Goal: Information Seeking & Learning: Check status

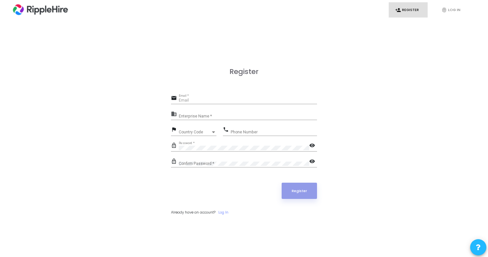
type input "[EMAIL_ADDRESS]"
click at [224, 210] on link "Log In" at bounding box center [223, 213] width 10 height 6
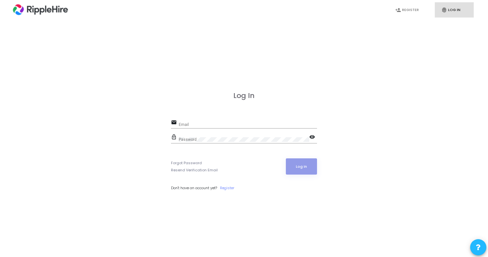
type input "jai@babblebots.ai"
click at [229, 125] on input "jai@babblebots.ai" at bounding box center [248, 124] width 138 height 5
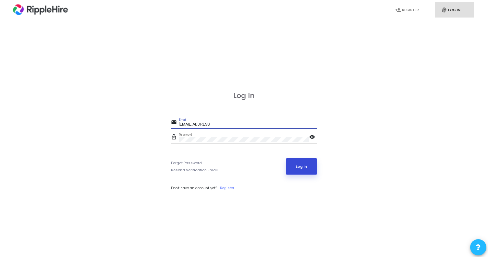
click at [307, 171] on button "Log In" at bounding box center [301, 166] width 31 height 16
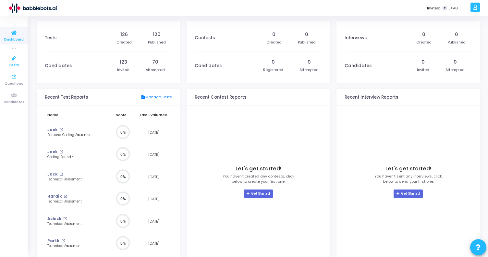
click at [14, 56] on icon at bounding box center [14, 59] width 14 height 8
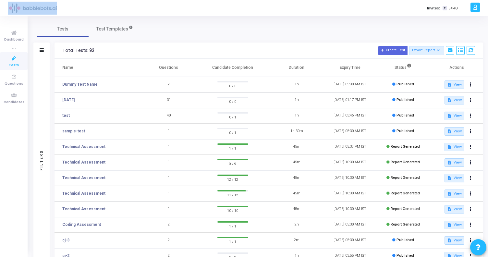
drag, startPoint x: 67, startPoint y: 7, endPoint x: 6, endPoint y: 5, distance: 60.4
click at [6, 5] on div "Invites: T 5/148 J Jai Settings Account settings and more Log Out My Profile My…" at bounding box center [244, 8] width 488 height 16
click at [212, 12] on div at bounding box center [475, 7] width 9 height 9
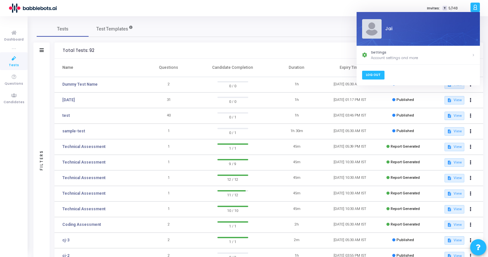
click at [212, 76] on link "Log Out" at bounding box center [373, 75] width 22 height 9
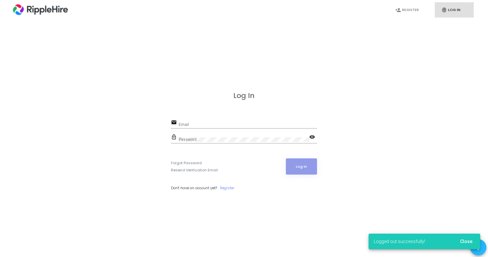
scroll to position [-56, 0]
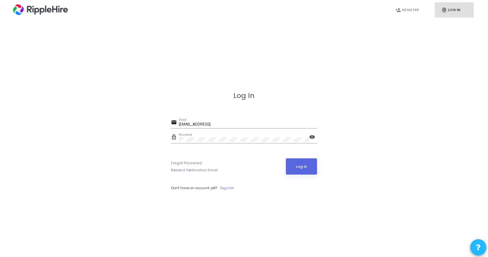
click at [212, 124] on input "jai@babblebots.ai" at bounding box center [248, 124] width 138 height 5
type input "admin.ripplehire@codejudge.io"
click at [212, 173] on button "Log In" at bounding box center [301, 166] width 31 height 16
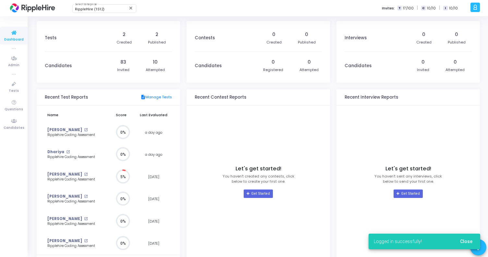
scroll to position [14, 7]
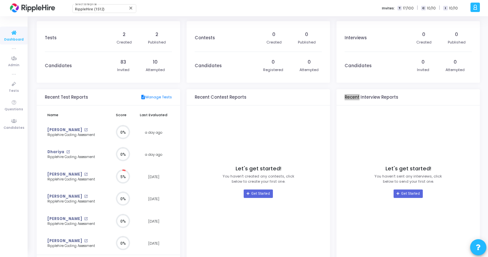
click at [212, 88] on div "Interviews 0 Created 0 Published Candidates 0 Invited 0 Attempted Recent Interv…" at bounding box center [408, 146] width 143 height 250
click at [15, 89] on span "Tests" at bounding box center [14, 91] width 10 height 6
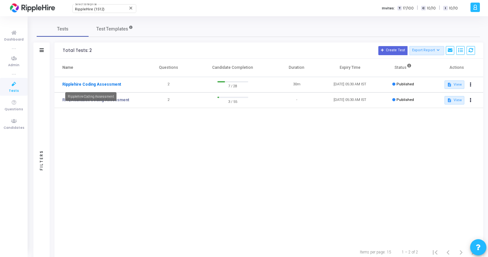
click at [100, 84] on link "Ripplehire Coding Assessment" at bounding box center [91, 84] width 59 height 6
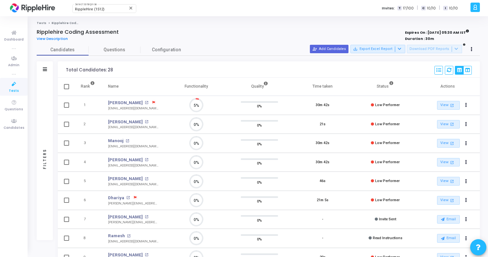
scroll to position [14, 17]
click at [173, 48] on span "Configuration" at bounding box center [166, 49] width 29 height 7
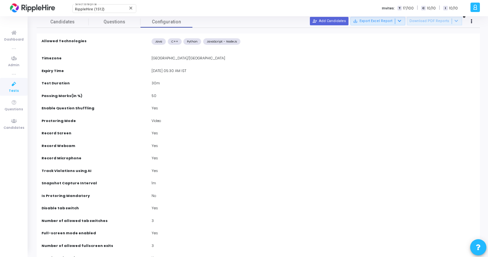
drag, startPoint x: 87, startPoint y: 120, endPoint x: 172, endPoint y: 121, distance: 85.1
click at [172, 121] on div "Proctoring Mode Video" at bounding box center [258, 121] width 440 height 7
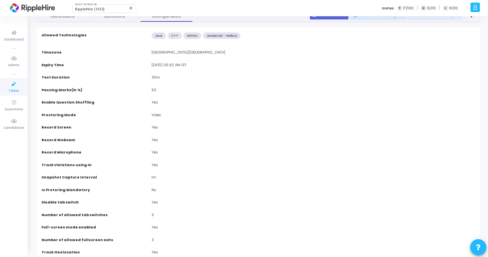
click at [57, 188] on label "Is Protoring Mandatory" at bounding box center [66, 190] width 48 height 6
click at [100, 192] on div "Is Protoring Mandatory" at bounding box center [93, 190] width 110 height 7
click at [70, 188] on label "Is Protoring Mandatory" at bounding box center [66, 190] width 48 height 6
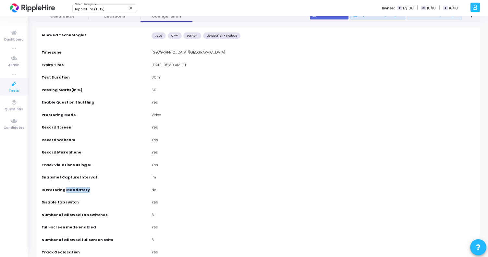
click at [70, 188] on label "Is Protoring Mandatory" at bounding box center [66, 190] width 48 height 6
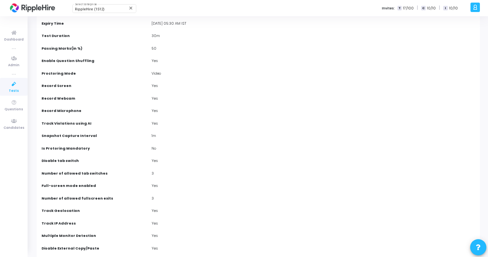
click at [57, 212] on label "Track Geolocation" at bounding box center [61, 211] width 38 height 6
click at [62, 222] on label "Track IP Address" at bounding box center [59, 224] width 34 height 6
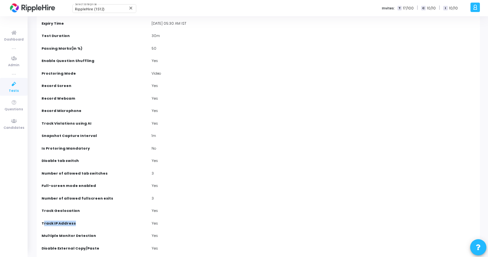
click at [62, 222] on label "Track IP Address" at bounding box center [59, 224] width 34 height 6
click at [74, 236] on label "Multiple Monitor Detection" at bounding box center [69, 236] width 55 height 6
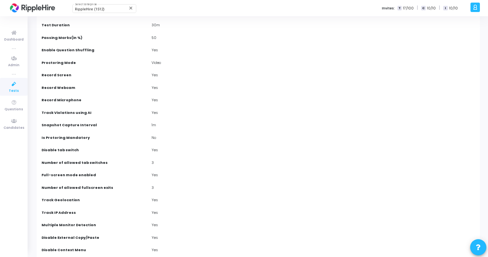
click at [74, 175] on label "Full-screen mode enabled" at bounding box center [69, 175] width 55 height 6
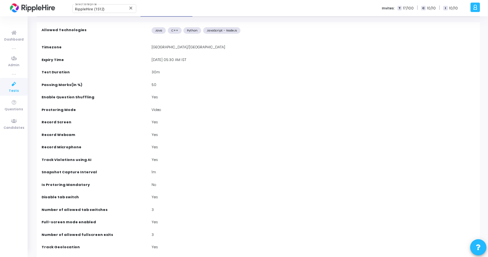
click at [66, 196] on label "Disable tab switch" at bounding box center [60, 197] width 37 height 6
click at [93, 208] on label "Number of allowed tab switches" at bounding box center [75, 210] width 66 height 6
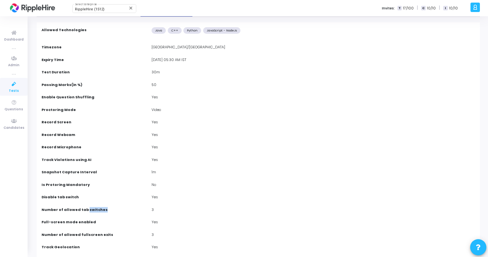
click at [93, 208] on label "Number of allowed tab switches" at bounding box center [75, 210] width 66 height 6
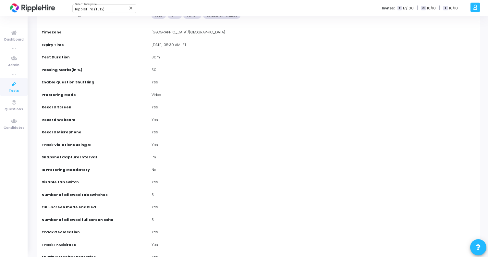
click at [154, 219] on div "3" at bounding box center [313, 220] width 330 height 7
click at [84, 223] on div "Number of allowed fullscreen exits" at bounding box center [93, 220] width 110 height 7
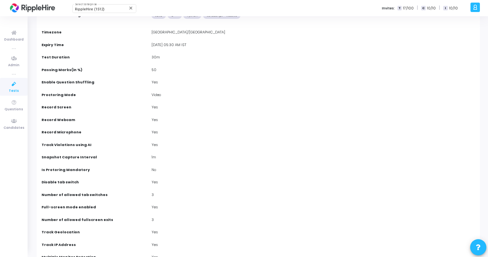
click at [84, 223] on div "Number of allowed fullscreen exits" at bounding box center [93, 220] width 110 height 7
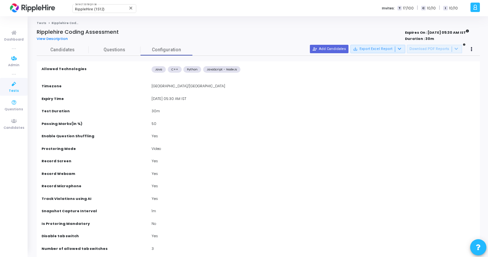
click at [16, 84] on icon at bounding box center [14, 84] width 14 height 8
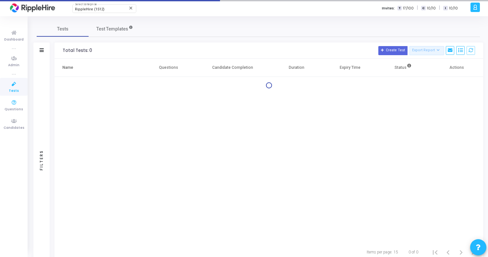
click at [16, 84] on icon at bounding box center [14, 84] width 14 height 8
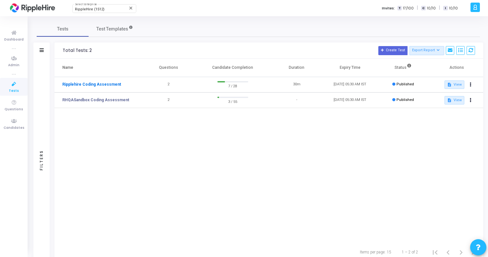
click at [100, 86] on link "Ripplehire Coding Assessment" at bounding box center [91, 84] width 59 height 6
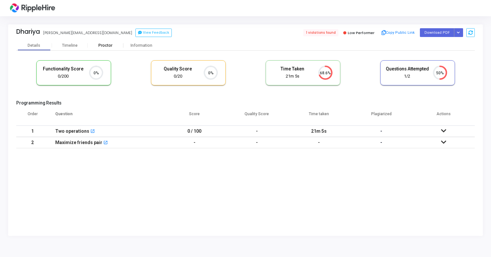
click at [106, 46] on div "Proctor" at bounding box center [106, 45] width 36 height 5
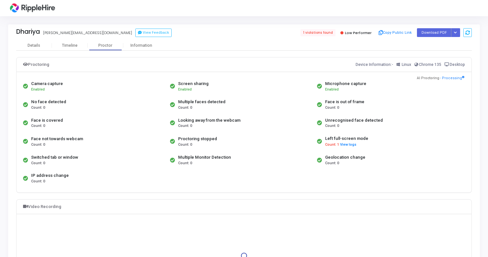
drag, startPoint x: 46, startPoint y: 163, endPoint x: 28, endPoint y: 157, distance: 19.2
click at [28, 157] on div "Switched tab or window Count: 0" at bounding box center [94, 160] width 147 height 18
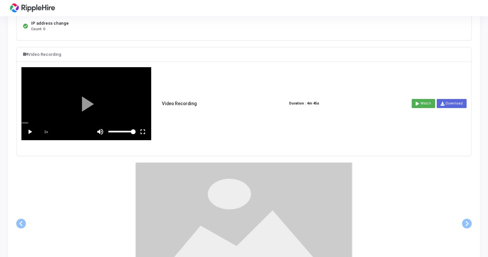
scroll to position [155, 0]
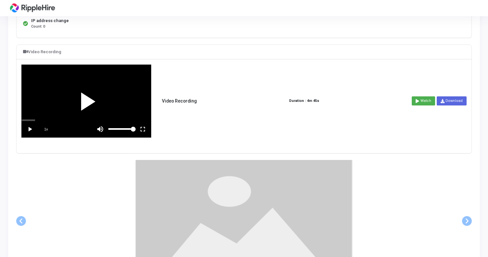
click at [84, 97] on div at bounding box center [86, 101] width 129 height 72
click at [28, 119] on div "scrub bar" at bounding box center [86, 120] width 129 height 2
click at [35, 120] on div "scrub bar" at bounding box center [86, 120] width 129 height 2
click at [43, 121] on span "1x" at bounding box center [46, 129] width 16 height 16
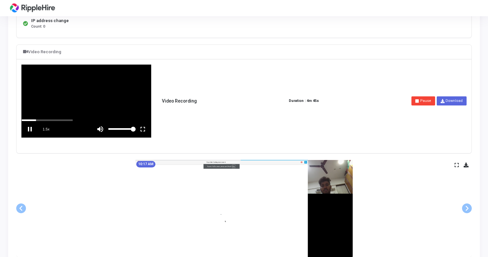
click at [42, 118] on div at bounding box center [86, 101] width 129 height 72
click at [48, 119] on div at bounding box center [86, 101] width 129 height 72
click at [48, 119] on div "scrub bar" at bounding box center [86, 120] width 129 height 2
click at [56, 120] on div "scrub bar" at bounding box center [86, 120] width 129 height 2
click at [69, 120] on div "scrub bar" at bounding box center [86, 120] width 129 height 2
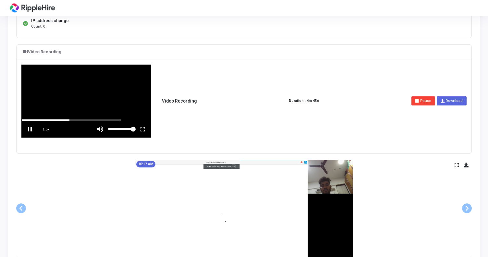
click at [145, 128] on vg-fullscreen at bounding box center [143, 129] width 16 height 16
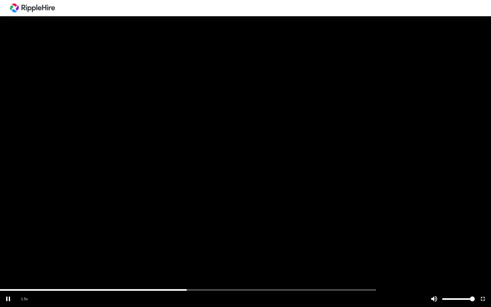
click at [207, 257] on div at bounding box center [245, 153] width 491 height 307
click at [215, 257] on div "scrub bar" at bounding box center [245, 290] width 491 height 2
click at [241, 257] on div at bounding box center [245, 153] width 491 height 307
click at [254, 257] on div "scrub bar" at bounding box center [229, 299] width 348 height 16
click at [262, 257] on div at bounding box center [245, 153] width 491 height 307
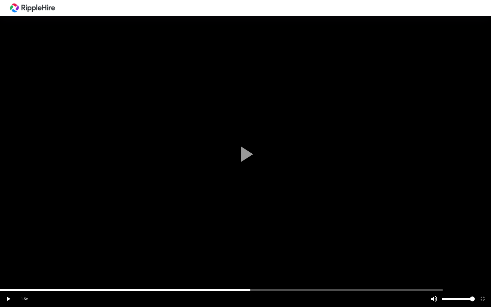
click at [248, 257] on div "scrub bar" at bounding box center [245, 290] width 491 height 2
click at [248, 159] on div at bounding box center [245, 153] width 491 height 307
click at [272, 257] on div "scrub bar" at bounding box center [245, 290] width 491 height 2
click at [293, 257] on div "scrub bar" at bounding box center [245, 290] width 491 height 2
click at [314, 257] on div "scrub bar" at bounding box center [245, 290] width 491 height 2
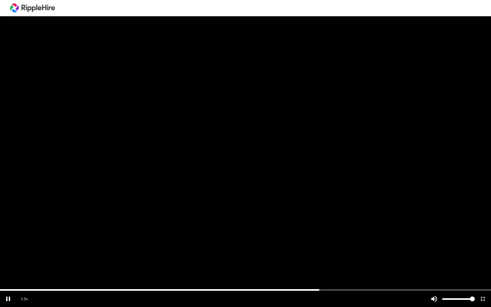
click at [340, 257] on div "scrub bar" at bounding box center [245, 290] width 491 height 2
click at [363, 257] on div "scrub bar" at bounding box center [245, 290] width 491 height 2
click at [395, 257] on div "scrub bar" at bounding box center [245, 290] width 491 height 2
click at [415, 257] on div "scrub bar" at bounding box center [245, 290] width 491 height 2
click at [450, 257] on div at bounding box center [245, 153] width 491 height 307
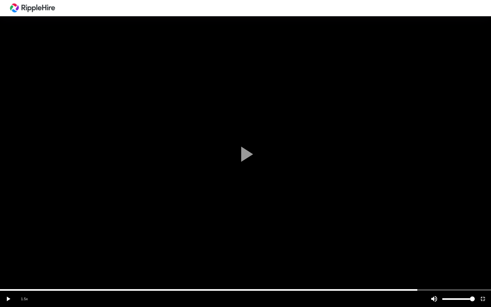
click at [478, 257] on div "scrub bar" at bounding box center [245, 290] width 491 height 2
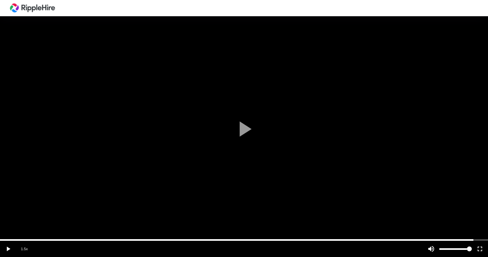
scroll to position [91, 0]
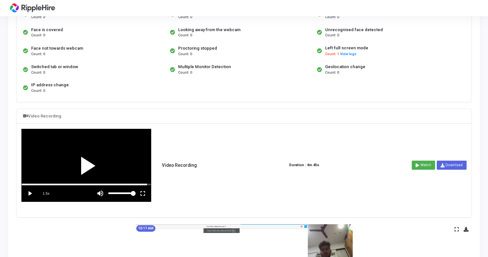
click at [86, 168] on div at bounding box center [86, 165] width 129 height 72
click at [125, 183] on div at bounding box center [86, 165] width 129 height 72
click at [109, 183] on div at bounding box center [86, 165] width 129 height 72
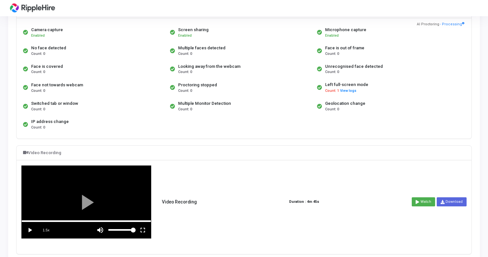
scroll to position [84, 0]
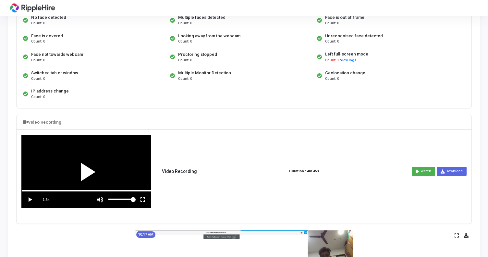
click at [86, 175] on div at bounding box center [86, 171] width 129 height 72
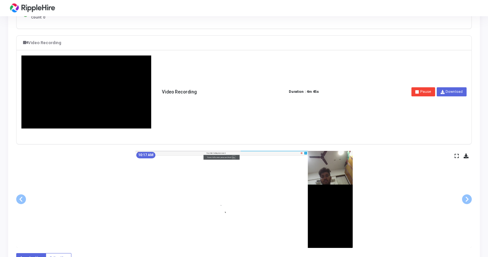
scroll to position [125, 0]
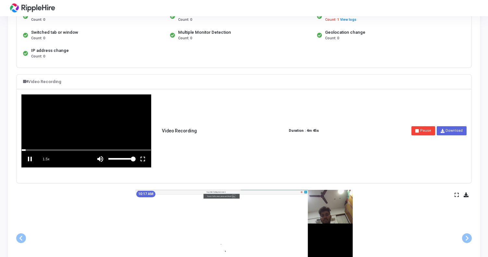
click at [117, 130] on div at bounding box center [86, 131] width 129 height 72
click at [30, 151] on vg-play-pause at bounding box center [30, 159] width 16 height 16
click at [31, 151] on vg-play-pause at bounding box center [30, 159] width 16 height 16
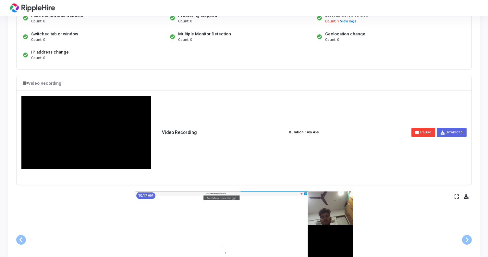
scroll to position [124, 0]
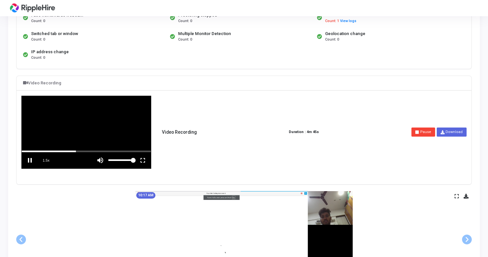
click at [124, 108] on div at bounding box center [86, 132] width 129 height 72
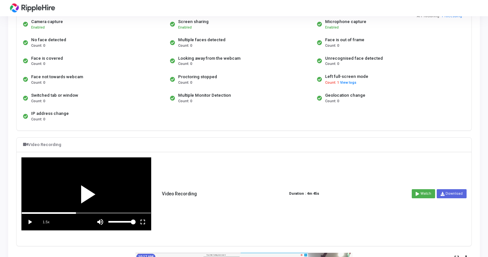
scroll to position [0, 0]
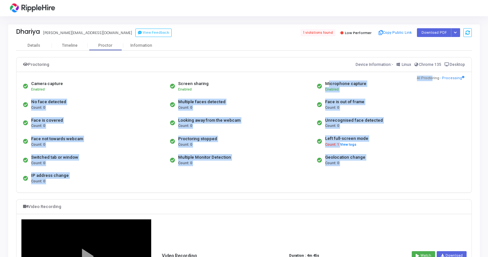
drag, startPoint x: 440, startPoint y: 78, endPoint x: 435, endPoint y: 77, distance: 4.9
click at [435, 77] on div "Camera capture Enabled Screen sharing Enabled Microphone capture Enabled No fac…" at bounding box center [244, 132] width 455 height 120
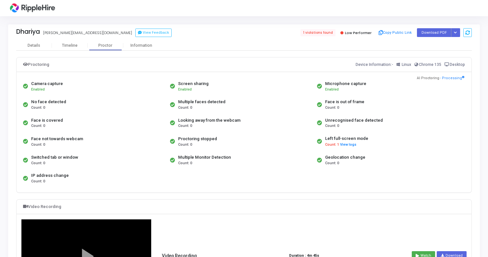
click at [394, 135] on div "Left full-screen mode Count: 1 View logs" at bounding box center [389, 141] width 147 height 19
drag, startPoint x: 352, startPoint y: 161, endPoint x: 7, endPoint y: 86, distance: 353.0
click at [193, 130] on div "Looking away from the webcam Count: 0" at bounding box center [241, 123] width 147 height 18
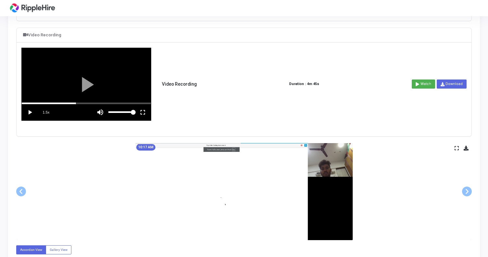
scroll to position [171, 0]
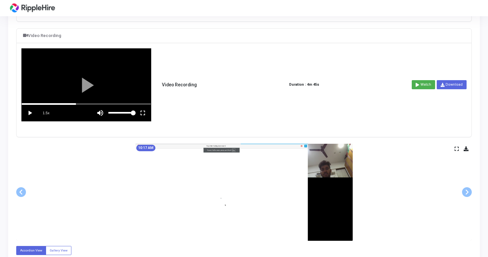
click at [142, 112] on vg-fullscreen at bounding box center [143, 113] width 16 height 16
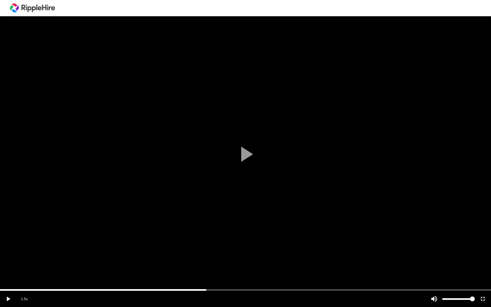
click at [8, 257] on vg-play-pause at bounding box center [8, 299] width 16 height 16
click at [105, 257] on div "scrub bar" at bounding box center [245, 290] width 491 height 2
click at [88, 257] on div "scrub bar" at bounding box center [245, 290] width 491 height 2
click at [170, 207] on div at bounding box center [245, 153] width 491 height 307
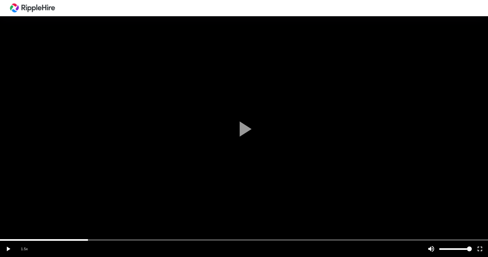
scroll to position [139, 0]
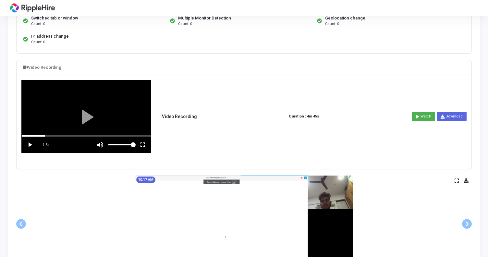
click at [144, 147] on vg-fullscreen at bounding box center [143, 145] width 16 height 16
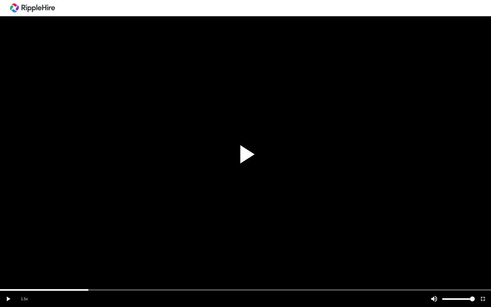
click at [245, 183] on div at bounding box center [245, 153] width 491 height 307
click at [69, 257] on div "scrub bar" at bounding box center [245, 290] width 491 height 2
click at [45, 257] on div "scrub bar" at bounding box center [245, 290] width 491 height 2
click at [252, 257] on div "scrub bar" at bounding box center [245, 290] width 491 height 2
click at [299, 257] on div "scrub bar" at bounding box center [245, 290] width 491 height 2
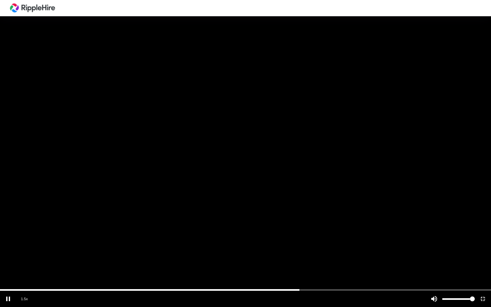
click at [333, 257] on div "scrub bar" at bounding box center [245, 290] width 491 height 2
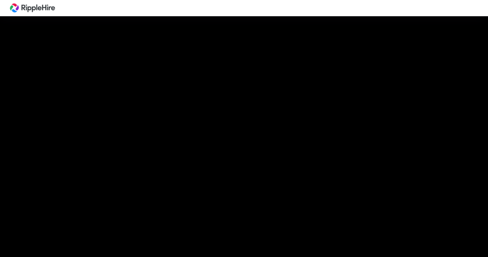
scroll to position [123, 0]
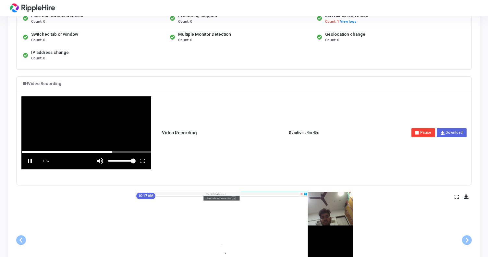
click at [98, 147] on div at bounding box center [86, 133] width 129 height 72
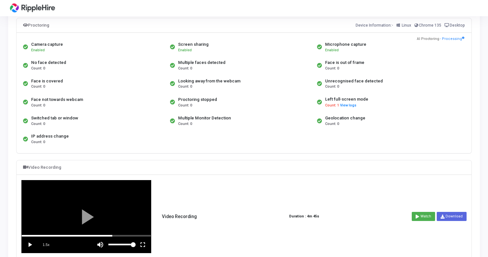
scroll to position [0, 0]
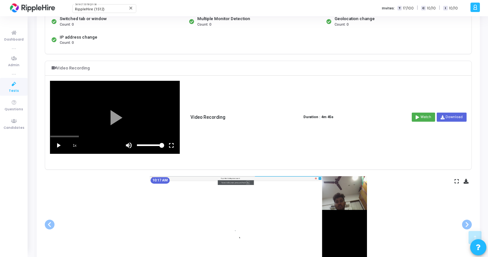
scroll to position [137, 0]
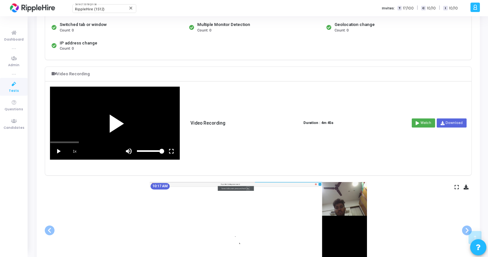
click at [111, 123] on div at bounding box center [114, 123] width 129 height 72
click at [56, 142] on div "scrub bar" at bounding box center [114, 143] width 129 height 2
click at [67, 142] on div "scrub bar" at bounding box center [114, 143] width 129 height 2
click at [73, 142] on div "scrub bar" at bounding box center [114, 143] width 129 height 2
click at [79, 142] on div "scrub bar" at bounding box center [114, 143] width 129 height 2
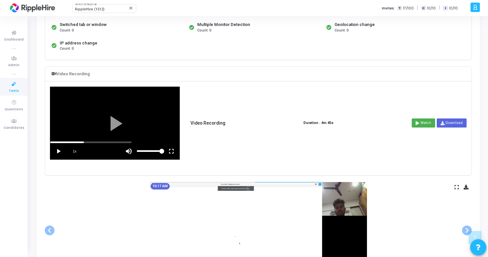
click at [83, 142] on div "scrub bar" at bounding box center [114, 143] width 129 height 2
click at [93, 142] on div "scrub bar" at bounding box center [114, 143] width 129 height 2
click at [101, 142] on div "scrub bar" at bounding box center [114, 143] width 129 height 2
click at [110, 142] on div "scrub bar" at bounding box center [114, 143] width 129 height 2
click at [123, 142] on div "scrub bar" at bounding box center [114, 143] width 129 height 2
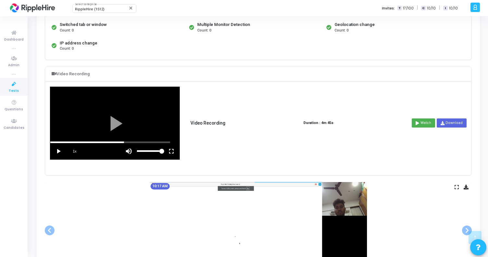
click at [133, 142] on div "scrub bar" at bounding box center [114, 143] width 129 height 2
click at [151, 142] on div "scrub bar" at bounding box center [114, 143] width 129 height 2
click at [164, 142] on div "scrub bar" at bounding box center [114, 143] width 129 height 2
click at [172, 143] on vg-fullscreen at bounding box center [171, 151] width 16 height 16
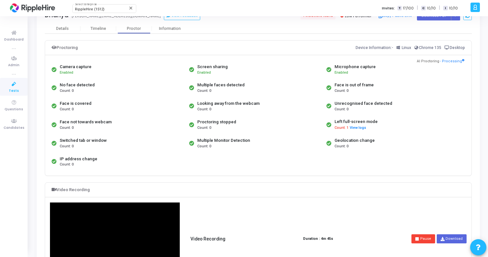
scroll to position [42, 0]
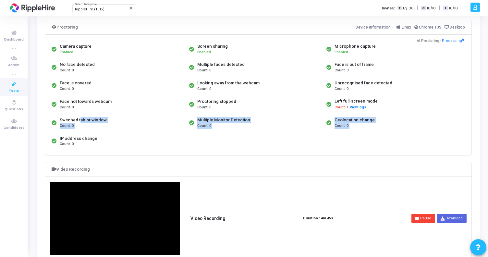
drag, startPoint x: 78, startPoint y: 119, endPoint x: 132, endPoint y: 133, distance: 55.7
click at [132, 133] on div "Camera capture Enabled Screen sharing Enabled Microphone capture Enabled No fac…" at bounding box center [258, 95] width 417 height 110
click at [184, 129] on div "Switched tab or window Count: 0" at bounding box center [119, 123] width 138 height 18
drag, startPoint x: 65, startPoint y: 122, endPoint x: 87, endPoint y: 127, distance: 22.0
click at [87, 127] on div "Switched tab or window Count: 0" at bounding box center [83, 123] width 47 height 12
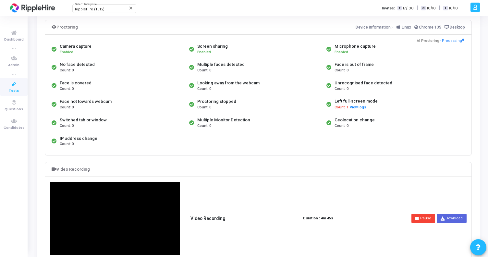
drag, startPoint x: 217, startPoint y: 88, endPoint x: 192, endPoint y: 83, distance: 25.3
click at [192, 83] on div "Looking away from the webcam Count: 0" at bounding box center [257, 86] width 138 height 18
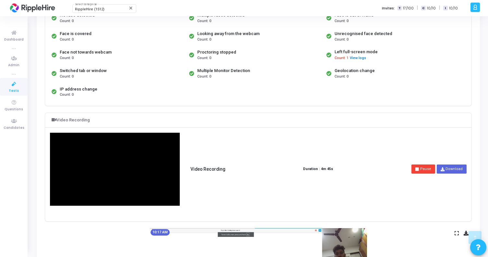
scroll to position [0, 0]
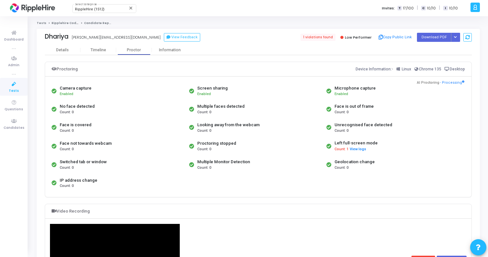
click at [277, 145] on div "Proctoring stopped Count: 0" at bounding box center [257, 146] width 138 height 19
drag, startPoint x: 204, startPoint y: 143, endPoint x: 228, endPoint y: 152, distance: 25.6
click at [228, 152] on div "Proctoring stopped Count: 0" at bounding box center [216, 146] width 39 height 12
click at [218, 147] on div "Count: 0" at bounding box center [216, 150] width 39 height 6
drag, startPoint x: 212, startPoint y: 148, endPoint x: 191, endPoint y: 121, distance: 34.2
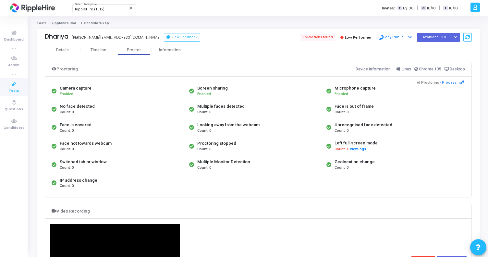
click at [191, 121] on div "Camera capture Enabled Screen sharing Enabled Microphone capture Enabled No fac…" at bounding box center [258, 137] width 417 height 110
click at [226, 129] on div "Count: 0" at bounding box center [228, 131] width 62 height 6
drag, startPoint x: 218, startPoint y: 130, endPoint x: 193, endPoint y: 130, distance: 25.0
click at [193, 130] on div "Looking away from the webcam Count: 0" at bounding box center [257, 127] width 138 height 18
click at [190, 130] on icon at bounding box center [191, 127] width 5 height 5
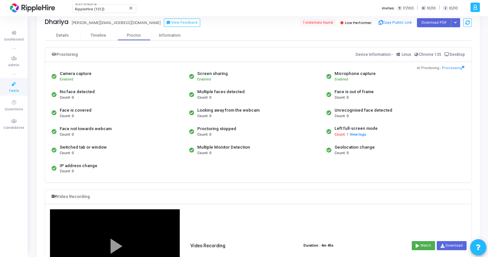
scroll to position [31, 0]
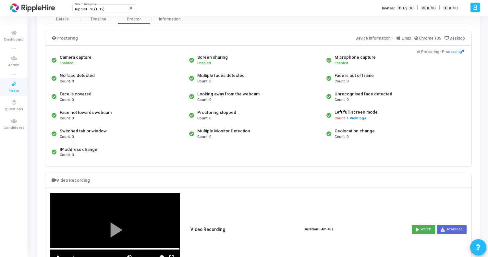
drag, startPoint x: 62, startPoint y: 131, endPoint x: 135, endPoint y: 131, distance: 73.0
click at [135, 131] on div "Switched tab or window Count: 0" at bounding box center [119, 134] width 138 height 18
click at [125, 135] on div "Switched tab or window Count: 0" at bounding box center [119, 134] width 138 height 18
click at [11, 88] on icon at bounding box center [14, 84] width 14 height 8
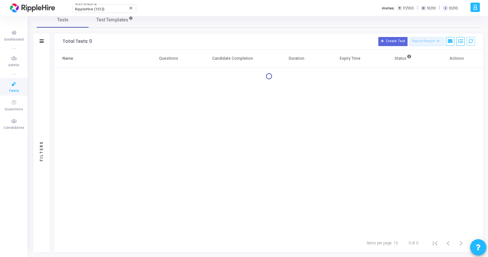
click at [11, 88] on icon at bounding box center [14, 84] width 14 height 8
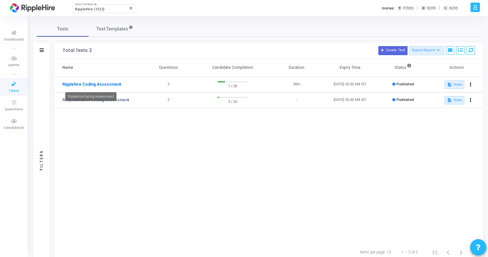
click at [93, 84] on link "Ripplehire Coding Assessment" at bounding box center [91, 84] width 59 height 6
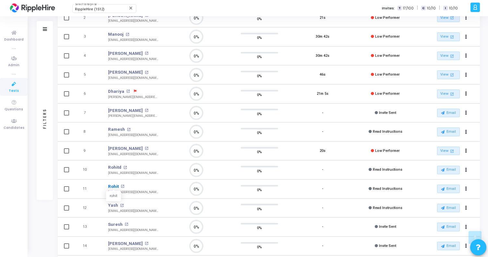
click at [115, 183] on link "Rohit" at bounding box center [113, 186] width 11 height 6
click at [115, 166] on link "Rohitd" at bounding box center [114, 167] width 13 height 6
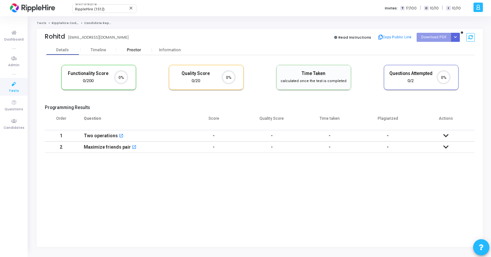
click at [138, 48] on div "Proctor" at bounding box center [134, 50] width 36 height 5
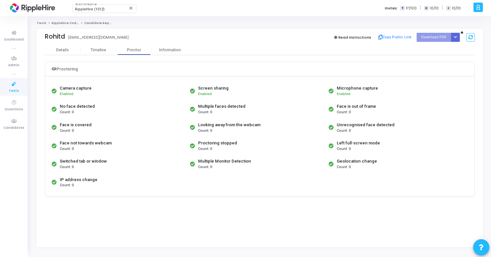
click at [350, 37] on span "Read Instructions" at bounding box center [354, 37] width 33 height 5
click at [351, 35] on span "Read Instructions" at bounding box center [354, 37] width 33 height 5
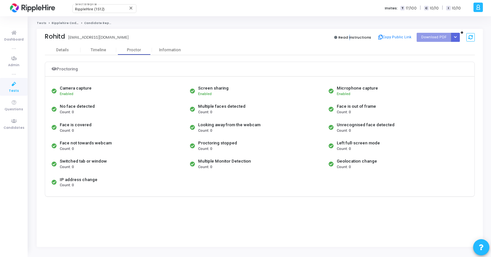
click at [351, 35] on span "Read Instructions" at bounding box center [354, 37] width 33 height 5
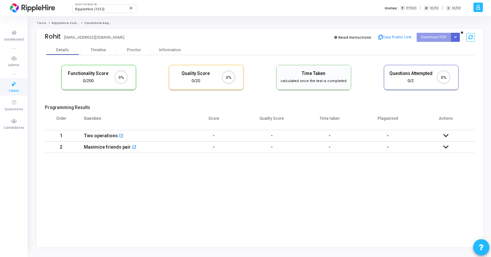
scroll to position [3, 3]
click at [134, 48] on div "Proctor" at bounding box center [134, 50] width 36 height 5
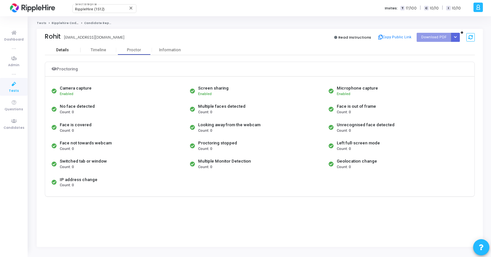
click at [59, 51] on div "Details" at bounding box center [62, 50] width 13 height 5
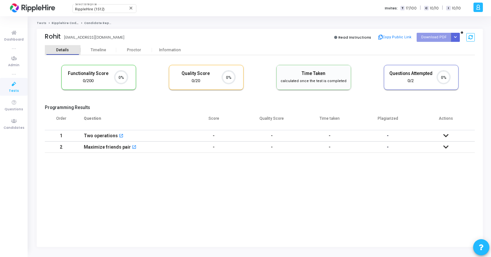
scroll to position [3, 3]
click at [363, 36] on span "Read Instructions" at bounding box center [354, 37] width 33 height 5
click at [14, 88] on span "Tests" at bounding box center [14, 91] width 10 height 6
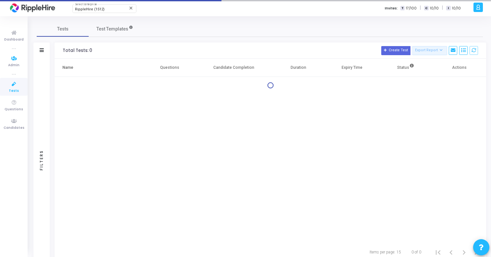
click at [14, 88] on span "Tests" at bounding box center [14, 91] width 10 height 6
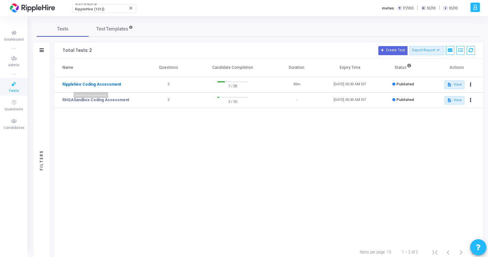
click at [93, 85] on link "Ripplehire Coding Assessment" at bounding box center [91, 84] width 59 height 6
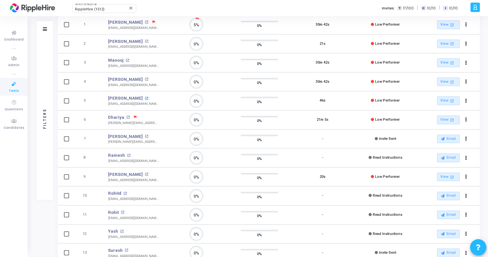
click at [145, 99] on mat-icon "open_in_new" at bounding box center [147, 99] width 4 height 4
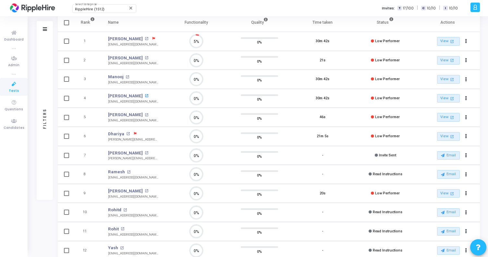
click at [145, 95] on mat-icon "open_in_new" at bounding box center [147, 96] width 4 height 4
click at [127, 76] on mat-icon "open_in_new" at bounding box center [128, 77] width 4 height 4
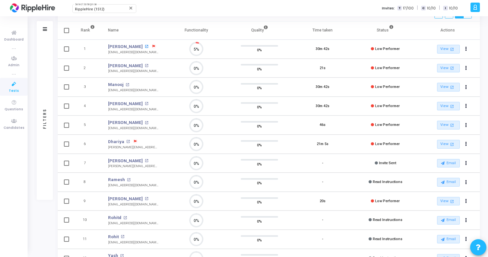
click at [145, 46] on mat-icon "open_in_new" at bounding box center [147, 47] width 4 height 4
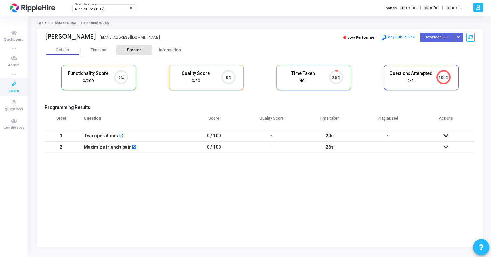
click at [135, 48] on div "Proctor" at bounding box center [134, 50] width 36 height 5
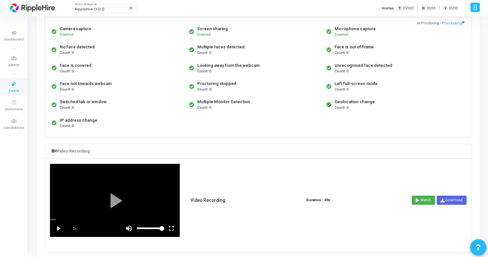
scroll to position [62, 0]
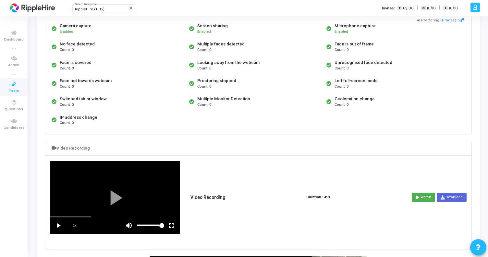
click at [56, 225] on vg-play-pause at bounding box center [58, 226] width 16 height 16
click at [58, 216] on div at bounding box center [114, 197] width 129 height 72
click at [64, 217] on div "scrub bar" at bounding box center [114, 217] width 129 height 2
click at [69, 217] on div "scrub bar" at bounding box center [114, 217] width 129 height 2
click at [75, 217] on div "scrub bar" at bounding box center [114, 217] width 129 height 2
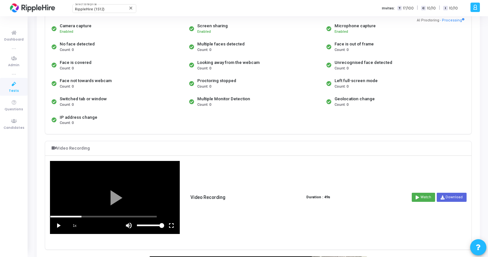
click at [81, 216] on div "scrub bar" at bounding box center [114, 217] width 129 height 2
click at [87, 216] on div "scrub bar" at bounding box center [114, 217] width 129 height 2
click at [94, 216] on div "scrub bar" at bounding box center [114, 217] width 129 height 2
click at [103, 216] on div "scrub bar" at bounding box center [114, 217] width 129 height 2
click at [112, 217] on div "scrub bar" at bounding box center [114, 217] width 129 height 2
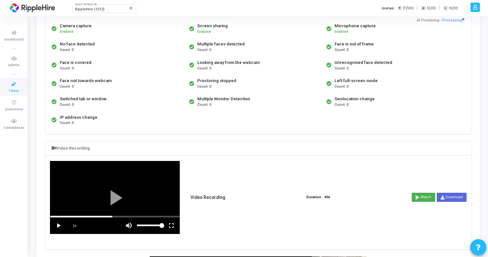
click at [120, 217] on div "scrub bar" at bounding box center [114, 217] width 129 height 2
click at [135, 216] on div "scrub bar" at bounding box center [114, 217] width 129 height 2
click at [146, 217] on div "scrub bar" at bounding box center [114, 217] width 129 height 2
click at [157, 216] on div "scrub bar" at bounding box center [114, 217] width 129 height 2
click at [167, 217] on div "scrub bar" at bounding box center [114, 217] width 129 height 2
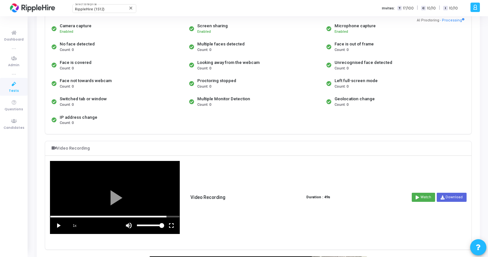
click at [174, 217] on div "scrub bar" at bounding box center [114, 217] width 129 height 2
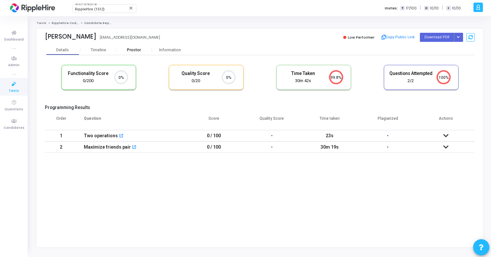
click at [131, 53] on div "Proctor" at bounding box center [134, 50] width 36 height 10
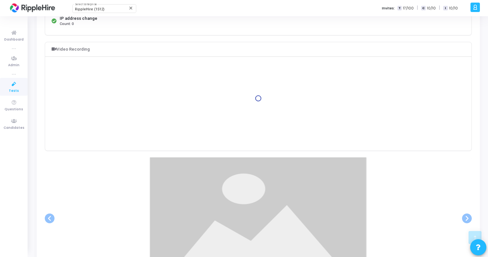
scroll to position [152, 0]
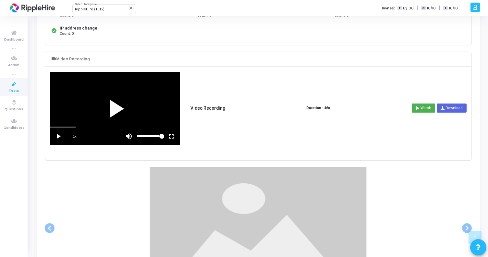
click at [128, 93] on div at bounding box center [114, 108] width 129 height 72
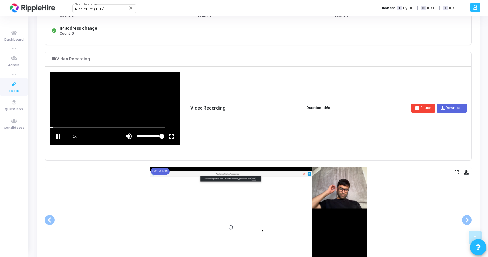
click at [58, 126] on div at bounding box center [114, 108] width 129 height 72
click at [67, 127] on div "scrub bar" at bounding box center [114, 128] width 129 height 2
click at [74, 127] on div "scrub bar" at bounding box center [114, 128] width 129 height 2
click at [83, 127] on div "scrub bar" at bounding box center [114, 128] width 129 height 2
click at [93, 127] on div "scrub bar" at bounding box center [114, 128] width 129 height 2
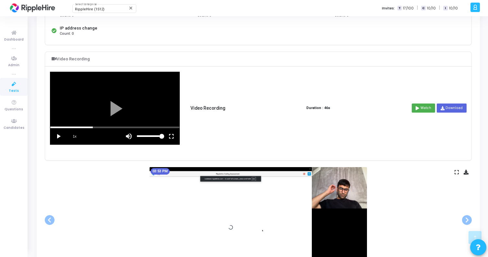
click at [98, 127] on div "scrub bar" at bounding box center [114, 128] width 129 height 2
click at [107, 127] on div "scrub bar" at bounding box center [114, 128] width 129 height 2
click at [118, 127] on div "scrub bar" at bounding box center [114, 128] width 129 height 2
click at [137, 127] on div "scrub bar" at bounding box center [114, 128] width 129 height 2
click at [156, 126] on div at bounding box center [114, 108] width 129 height 72
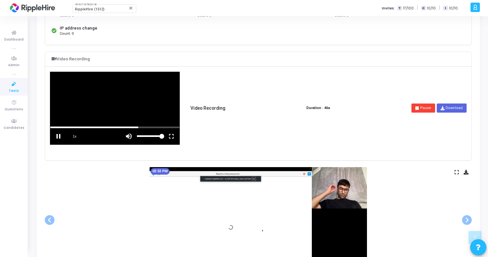
scroll to position [275, 0]
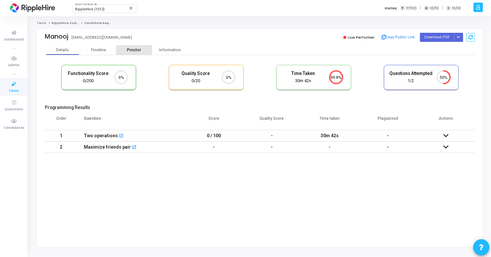
click at [133, 50] on div "Proctor" at bounding box center [134, 50] width 36 height 5
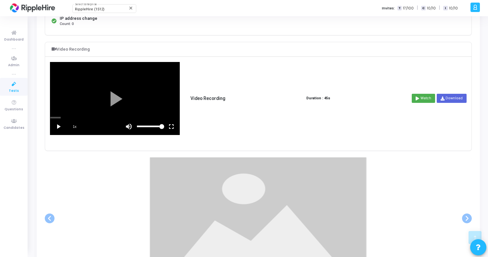
scroll to position [151, 0]
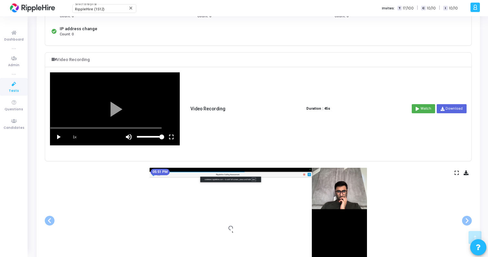
click at [60, 137] on vg-play-pause at bounding box center [58, 137] width 16 height 16
click at [81, 128] on div "scrub bar" at bounding box center [114, 128] width 129 height 2
click at [93, 128] on div "scrub bar" at bounding box center [114, 128] width 129 height 2
click at [109, 127] on div at bounding box center [114, 109] width 129 height 72
click at [130, 123] on div at bounding box center [114, 109] width 129 height 72
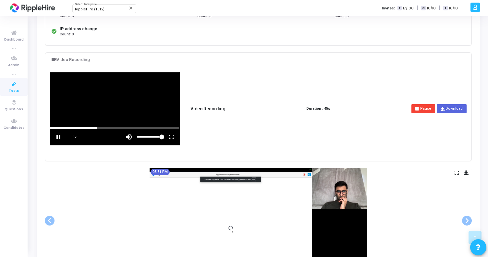
click at [145, 125] on div at bounding box center [114, 109] width 129 height 72
click at [146, 127] on div at bounding box center [114, 109] width 129 height 72
click at [119, 129] on vg-controls "1x" at bounding box center [114, 137] width 129 height 16
click at [108, 128] on div "scrub bar" at bounding box center [114, 128] width 129 height 2
click at [120, 128] on div "scrub bar" at bounding box center [114, 128] width 129 height 2
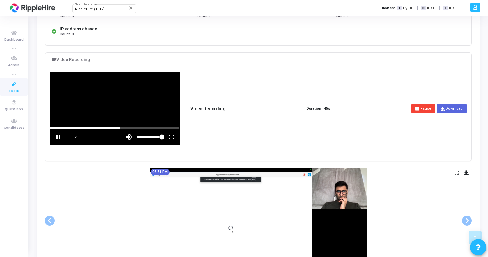
click at [140, 128] on div "scrub bar" at bounding box center [114, 128] width 129 height 2
click at [151, 128] on div "scrub bar" at bounding box center [114, 128] width 129 height 2
click at [163, 128] on div "scrub bar" at bounding box center [114, 128] width 129 height 2
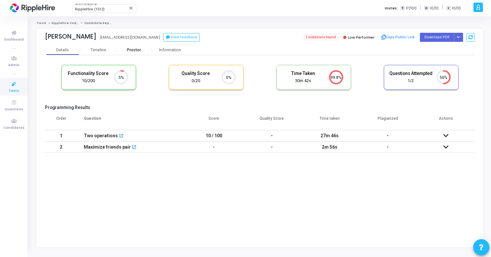
click at [127, 48] on div "Proctor" at bounding box center [134, 50] width 36 height 5
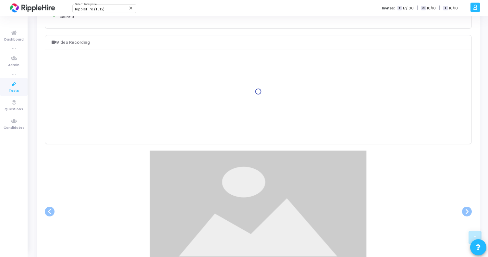
scroll to position [167, 0]
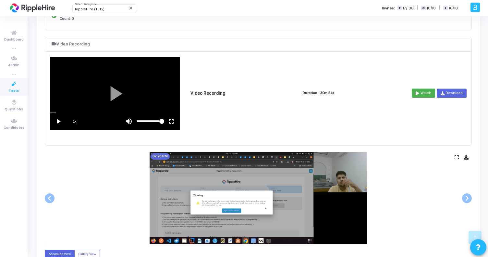
click at [56, 122] on vg-play-pause at bounding box center [58, 121] width 16 height 16
click at [58, 112] on div "scrub bar" at bounding box center [114, 113] width 129 height 2
click at [60, 112] on div "scrub bar" at bounding box center [114, 113] width 129 height 2
click at [58, 120] on vg-play-pause at bounding box center [58, 121] width 16 height 16
click at [68, 110] on div at bounding box center [114, 93] width 129 height 72
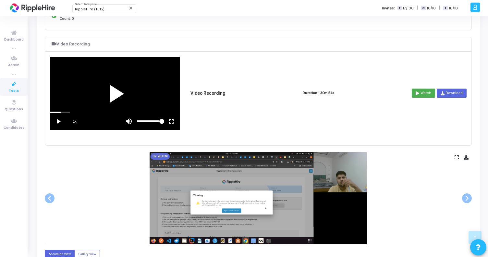
click at [68, 110] on div at bounding box center [114, 93] width 129 height 72
click at [66, 112] on div "scrub bar" at bounding box center [114, 113] width 129 height 2
click at [72, 110] on div at bounding box center [114, 93] width 129 height 72
click at [72, 111] on div at bounding box center [114, 93] width 129 height 72
click at [73, 112] on div "scrub bar" at bounding box center [114, 113] width 129 height 2
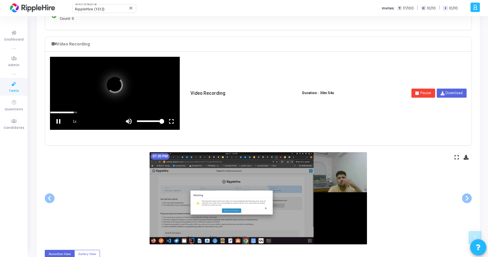
click at [80, 112] on div "scrub bar" at bounding box center [114, 113] width 129 height 2
click at [61, 112] on div "scrub bar" at bounding box center [114, 113] width 129 height 2
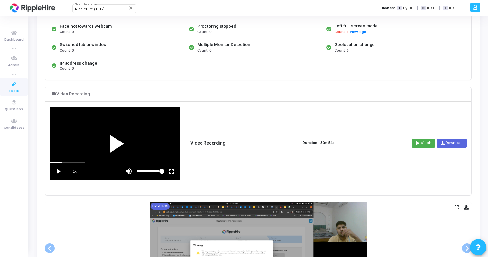
scroll to position [0, 0]
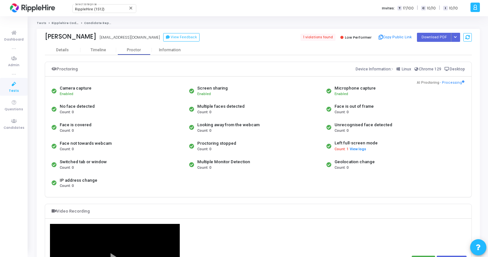
drag, startPoint x: 71, startPoint y: 142, endPoint x: 128, endPoint y: 142, distance: 57.5
click at [128, 142] on div "Face not towards webcam Count: 0" at bounding box center [119, 146] width 138 height 19
drag, startPoint x: 72, startPoint y: 162, endPoint x: 119, endPoint y: 162, distance: 47.1
click at [119, 162] on div "Switched tab or window Count: 0" at bounding box center [119, 165] width 138 height 18
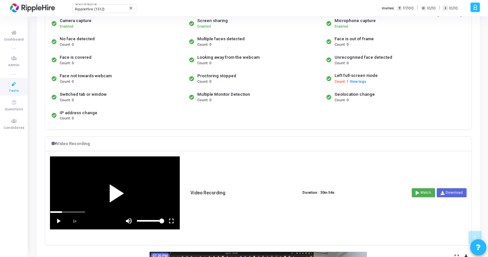
scroll to position [111, 0]
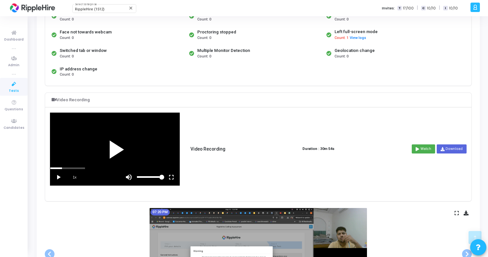
click at [114, 144] on div at bounding box center [114, 149] width 129 height 72
click at [67, 168] on div "scrub bar" at bounding box center [114, 169] width 129 height 2
click at [73, 167] on div at bounding box center [114, 149] width 129 height 72
click at [74, 168] on div "scrub bar" at bounding box center [114, 169] width 129 height 2
click at [114, 156] on div at bounding box center [114, 149] width 129 height 72
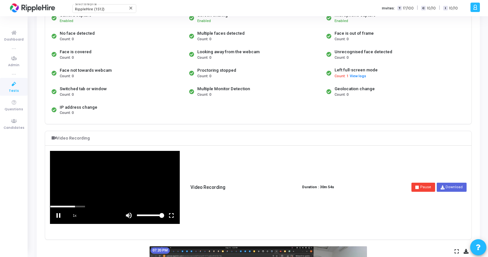
scroll to position [71, 0]
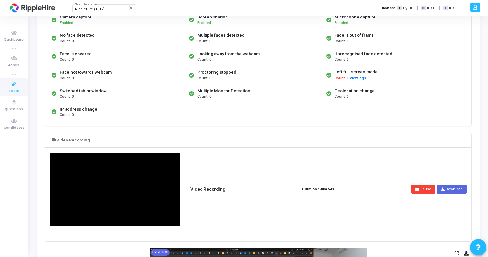
drag, startPoint x: 78, startPoint y: 92, endPoint x: 119, endPoint y: 101, distance: 42.6
click at [119, 101] on div "Switched tab or window Count: 0" at bounding box center [119, 93] width 138 height 18
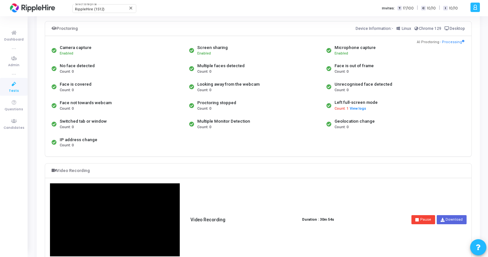
scroll to position [56, 0]
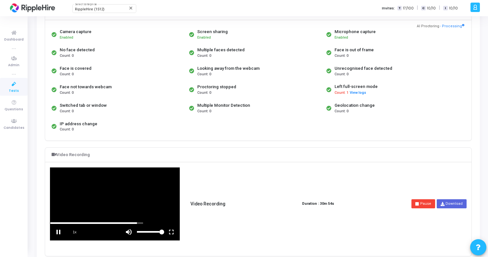
click at [165, 188] on div at bounding box center [114, 204] width 129 height 72
click at [125, 224] on div "scrub bar" at bounding box center [114, 223] width 129 height 2
click at [107, 224] on div "scrub bar" at bounding box center [114, 223] width 129 height 2
click at [92, 222] on div "scrub bar" at bounding box center [114, 223] width 129 height 2
click at [79, 222] on div "scrub bar" at bounding box center [114, 223] width 129 height 2
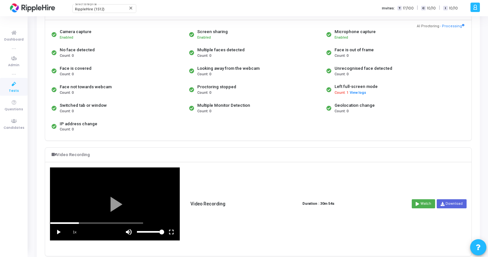
click at [133, 223] on div "scrub bar" at bounding box center [114, 223] width 129 height 2
click at [147, 224] on div "scrub bar" at bounding box center [114, 223] width 129 height 2
click at [142, 222] on div at bounding box center [114, 204] width 129 height 72
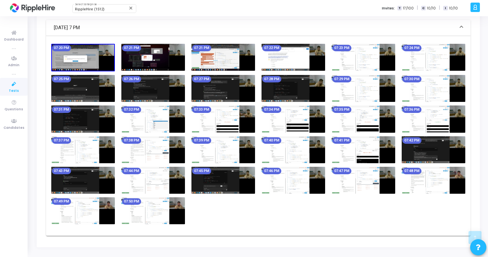
scroll to position [0, 0]
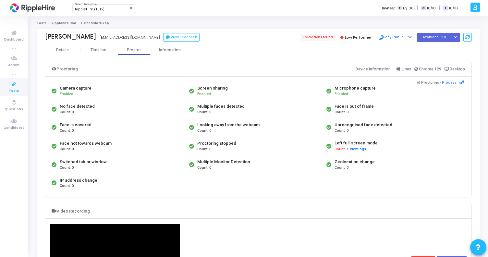
click at [17, 80] on icon at bounding box center [14, 84] width 14 height 8
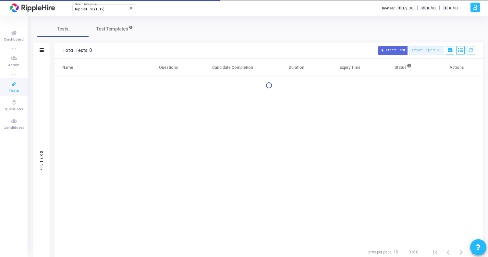
click at [17, 80] on icon at bounding box center [14, 84] width 14 height 8
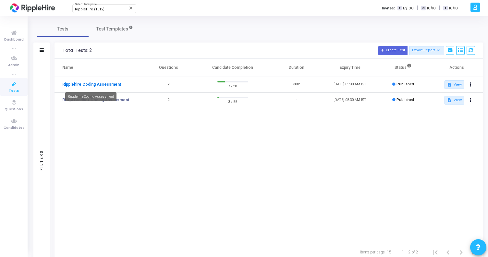
click at [111, 83] on link "Ripplehire Coding Assessment" at bounding box center [91, 84] width 59 height 6
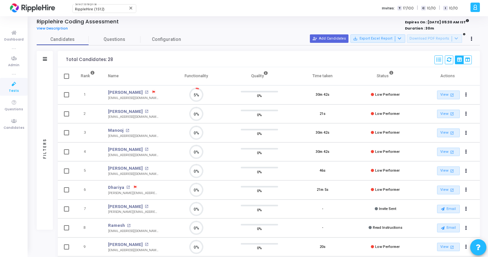
scroll to position [3, 3]
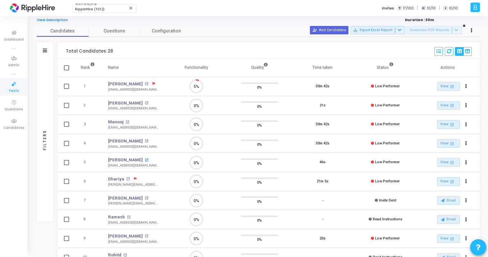
click at [145, 160] on mat-icon "open_in_new" at bounding box center [147, 160] width 4 height 4
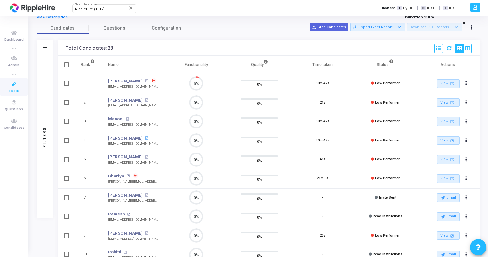
click at [145, 137] on mat-icon "open_in_new" at bounding box center [147, 138] width 4 height 4
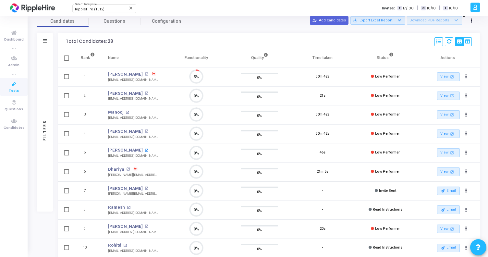
click at [145, 152] on mat-icon "open_in_new" at bounding box center [147, 151] width 4 height 4
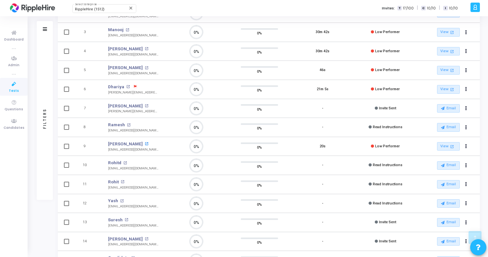
click at [145, 144] on mat-icon "open_in_new" at bounding box center [147, 144] width 4 height 4
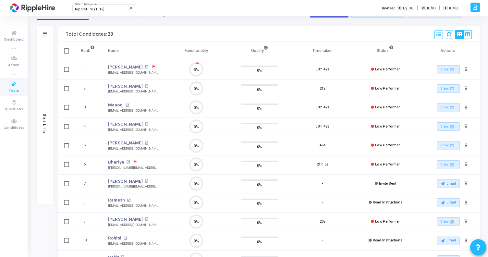
click at [145, 66] on mat-icon "open_in_new" at bounding box center [147, 67] width 4 height 4
click at [145, 85] on mat-icon "open_in_new" at bounding box center [147, 86] width 4 height 4
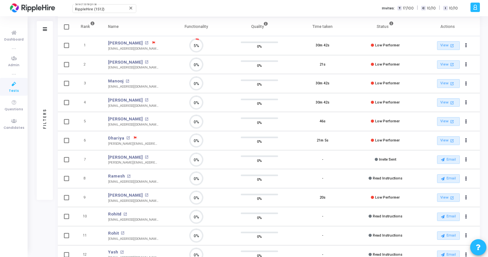
scroll to position [65, 0]
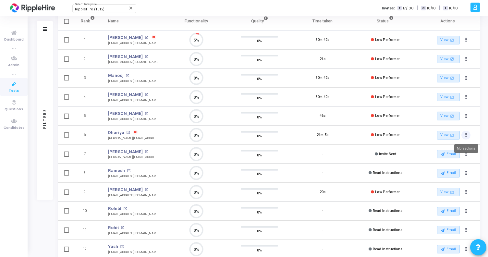
click at [464, 45] on button "Actions" at bounding box center [466, 40] width 9 height 9
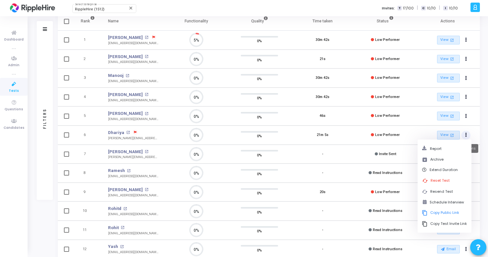
click at [467, 136] on button "Actions" at bounding box center [466, 135] width 9 height 9
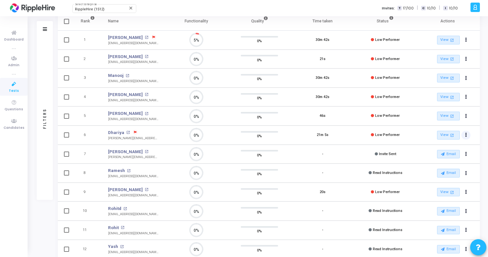
scroll to position [0, 0]
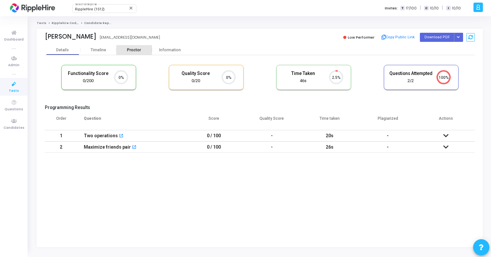
click at [130, 46] on div "Proctor" at bounding box center [134, 50] width 36 height 10
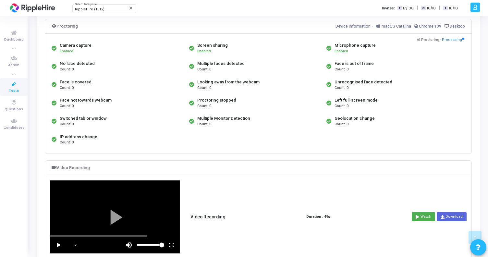
scroll to position [201, 0]
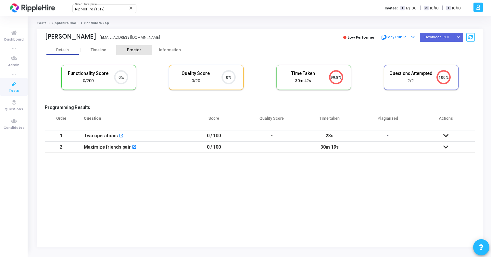
click at [128, 49] on div "Proctor" at bounding box center [134, 50] width 36 height 5
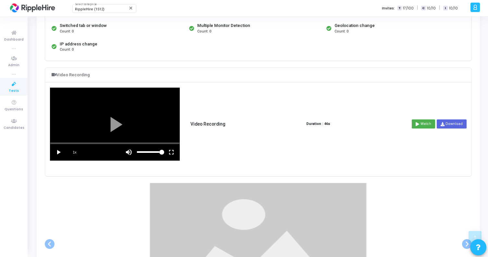
scroll to position [186, 0]
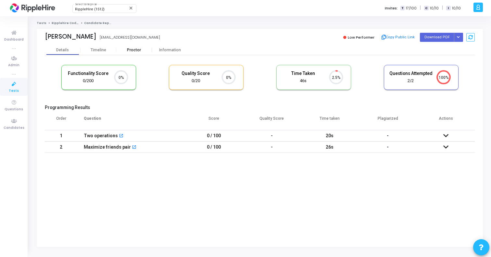
click at [138, 51] on div "Proctor" at bounding box center [134, 50] width 36 height 5
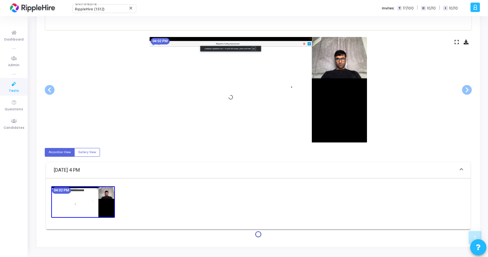
scroll to position [275, 0]
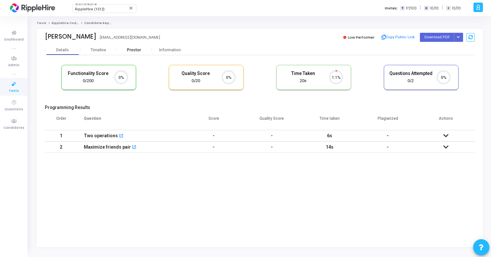
click at [144, 53] on div "Proctor" at bounding box center [134, 50] width 36 height 10
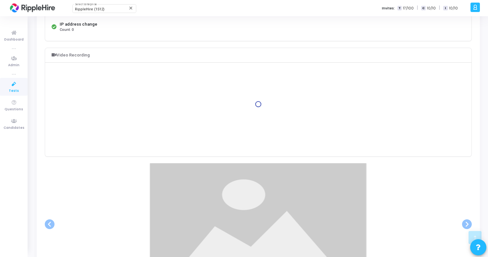
scroll to position [163, 0]
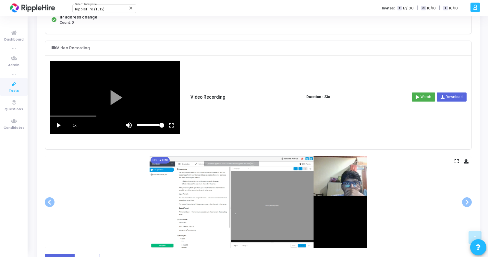
click at [172, 126] on vg-fullscreen at bounding box center [171, 125] width 16 height 16
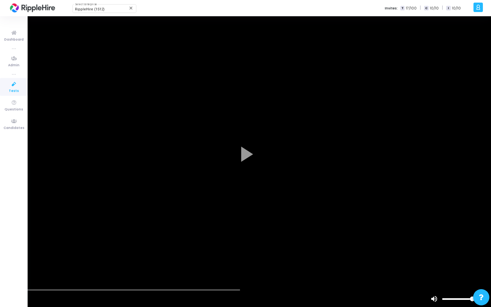
click at [8, 257] on vg-play-pause at bounding box center [8, 299] width 16 height 16
click at [38, 257] on div at bounding box center [245, 153] width 491 height 307
click at [75, 257] on div at bounding box center [245, 153] width 491 height 307
click at [117, 257] on div "scrub bar" at bounding box center [245, 290] width 491 height 2
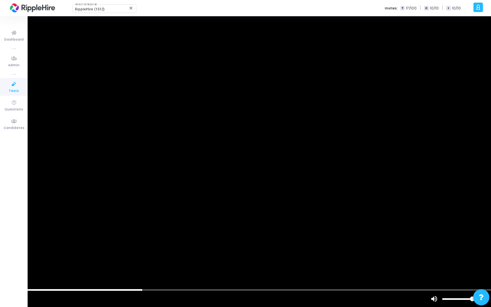
click at [190, 257] on div at bounding box center [245, 153] width 491 height 307
click at [243, 240] on div at bounding box center [245, 153] width 491 height 307
click at [236, 257] on div "scrub bar" at bounding box center [245, 290] width 491 height 2
click at [303, 257] on div "scrub bar" at bounding box center [229, 299] width 348 height 16
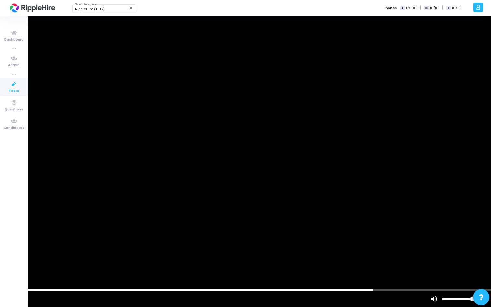
click at [422, 257] on div "scrub bar" at bounding box center [245, 290] width 491 height 2
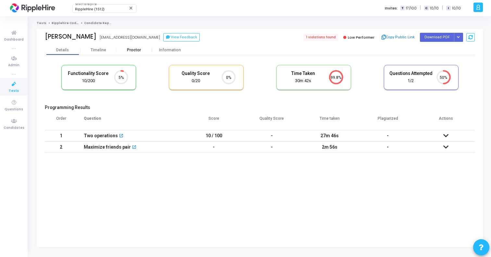
click at [129, 48] on div "Proctor" at bounding box center [134, 50] width 36 height 5
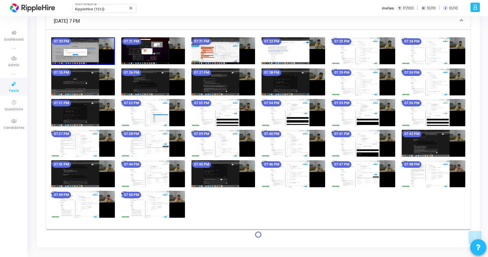
scroll to position [412, 0]
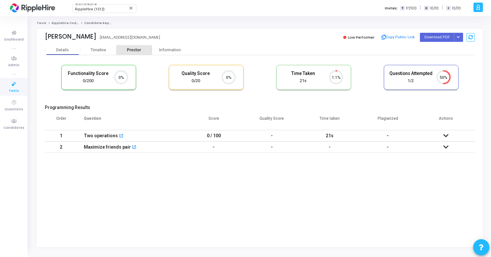
click at [126, 49] on div "Proctor" at bounding box center [134, 50] width 36 height 5
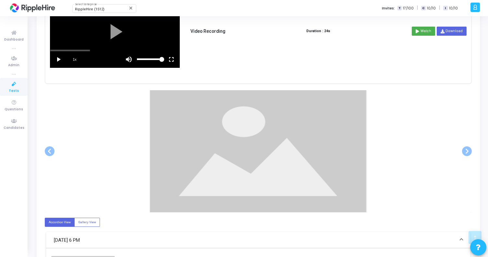
scroll to position [179, 0]
